Goal: Task Accomplishment & Management: Manage account settings

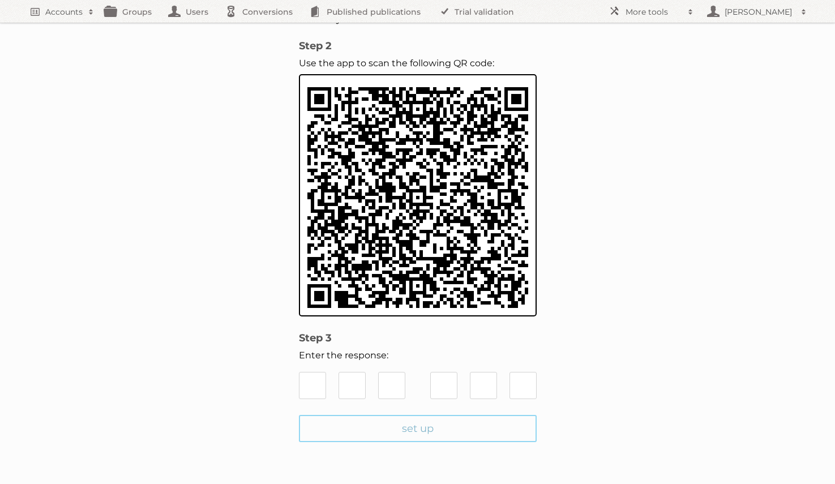
scroll to position [96, 0]
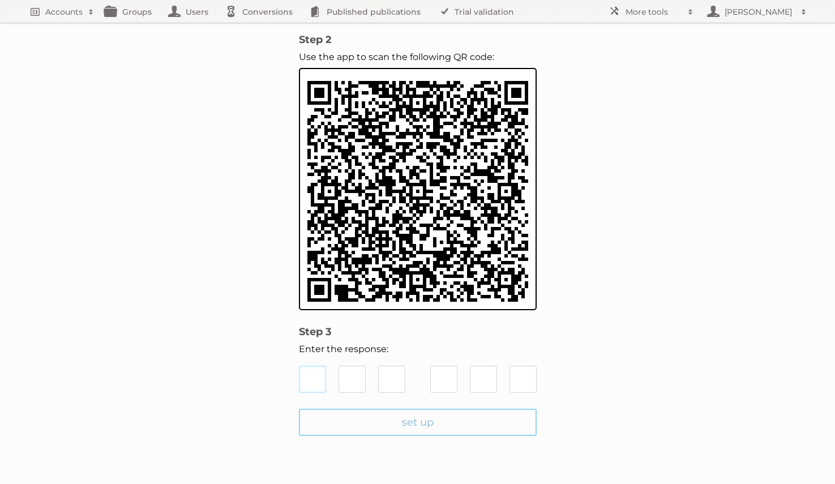
click at [313, 375] on input "text" at bounding box center [312, 379] width 27 height 27
type input "4"
type input "6"
type input "5"
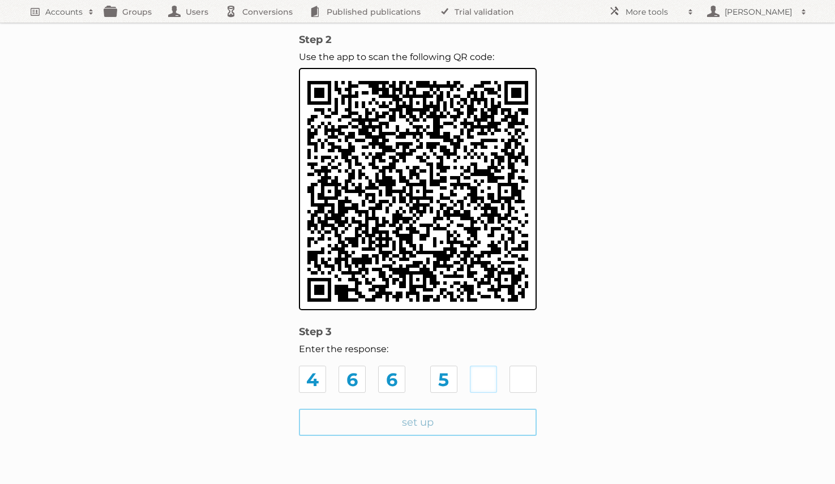
type input "2"
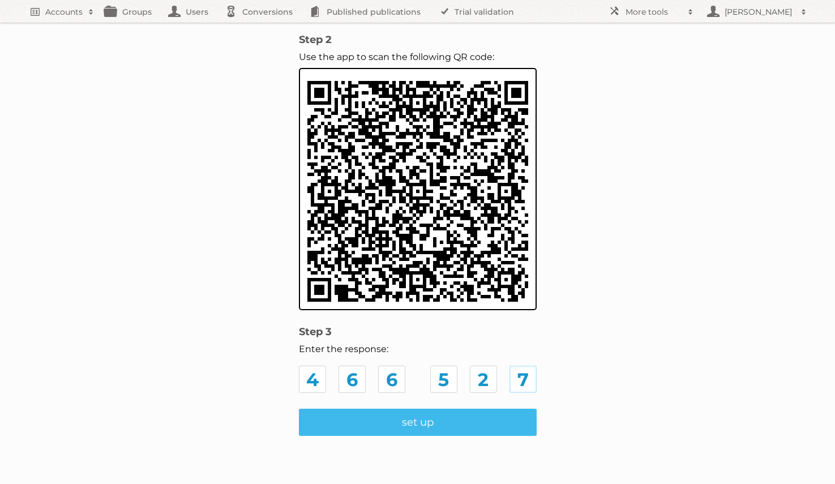
type input "7"
click at [392, 424] on input "set up" at bounding box center [418, 422] width 238 height 27
type input "Update Employee"
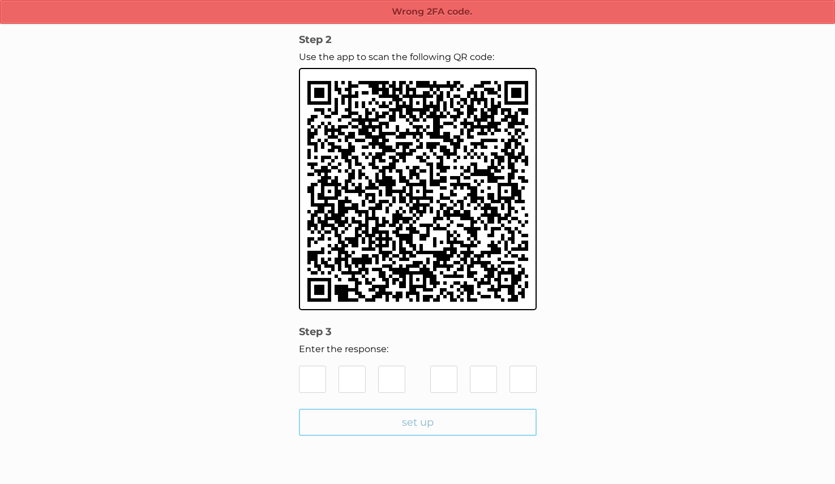
scroll to position [99, 0]
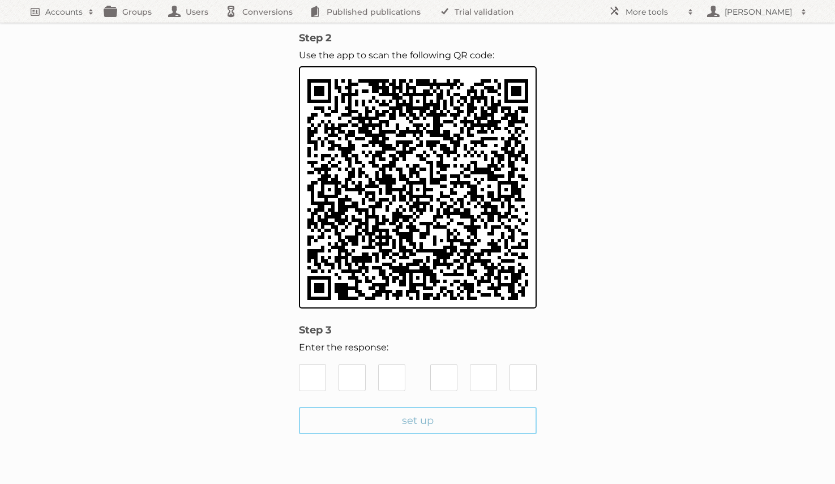
type input "0"
type input "6"
type input "9"
type input "0"
type input "6"
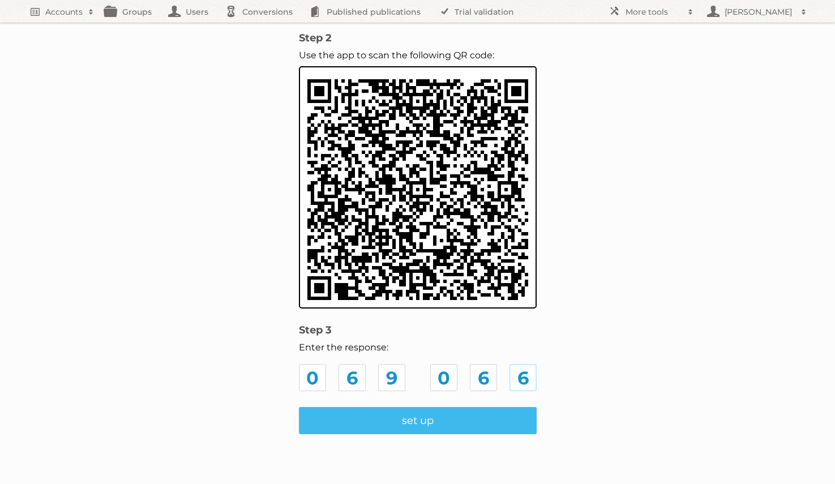
type input "6"
click at [418, 422] on input "set up" at bounding box center [418, 420] width 238 height 27
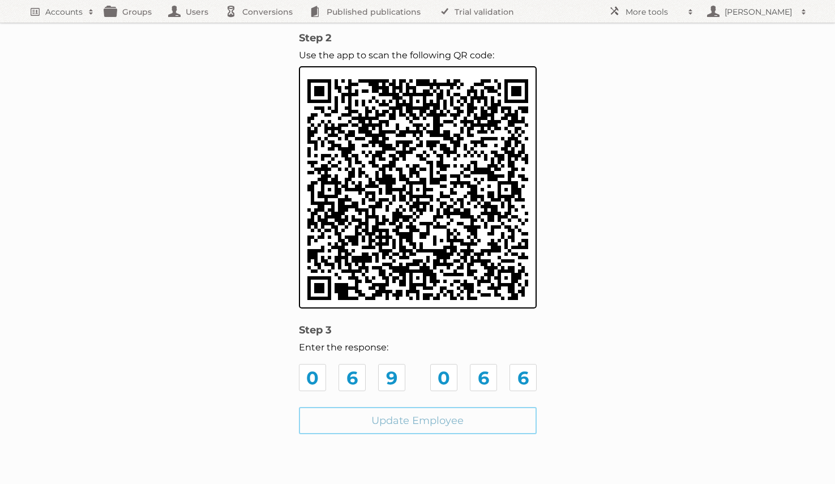
type input "Update Employee"
